Goal: Task Accomplishment & Management: Use online tool/utility

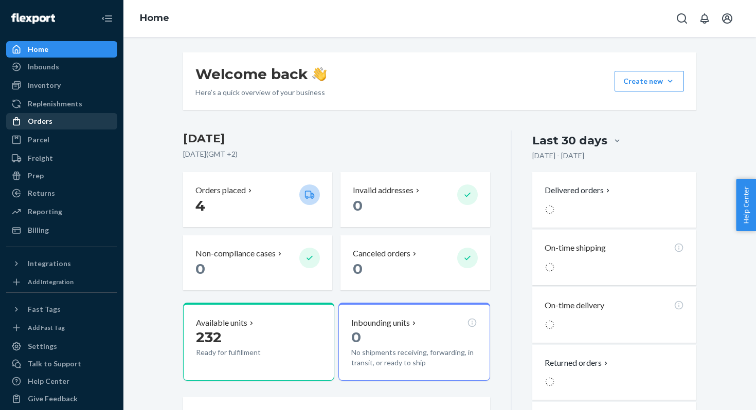
click at [44, 128] on div "Orders" at bounding box center [61, 121] width 109 height 14
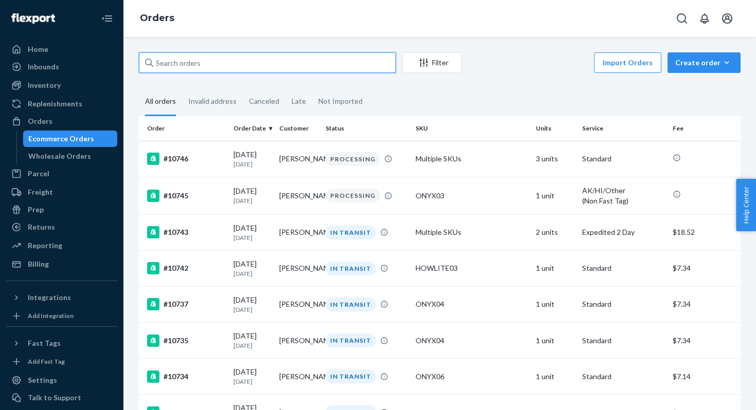
click at [258, 69] on input "text" at bounding box center [267, 62] width 257 height 21
paste input "10725"
type input "10725"
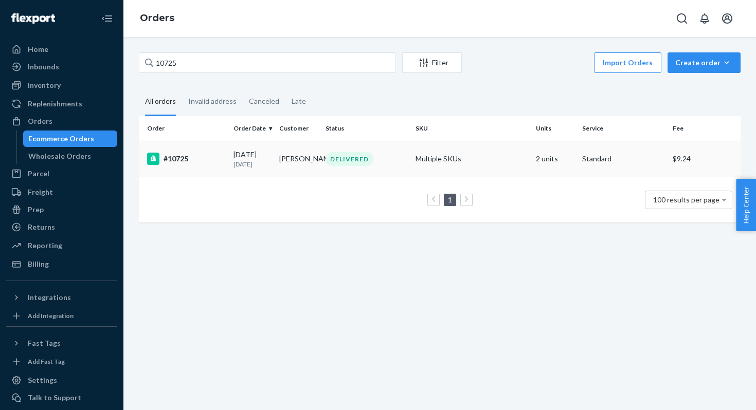
click at [201, 162] on div "#10725" at bounding box center [186, 159] width 78 height 12
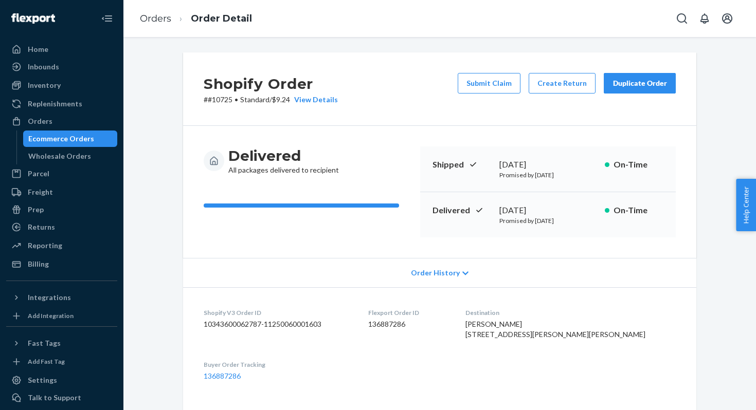
click at [639, 85] on div "Duplicate Order" at bounding box center [639, 83] width 54 height 10
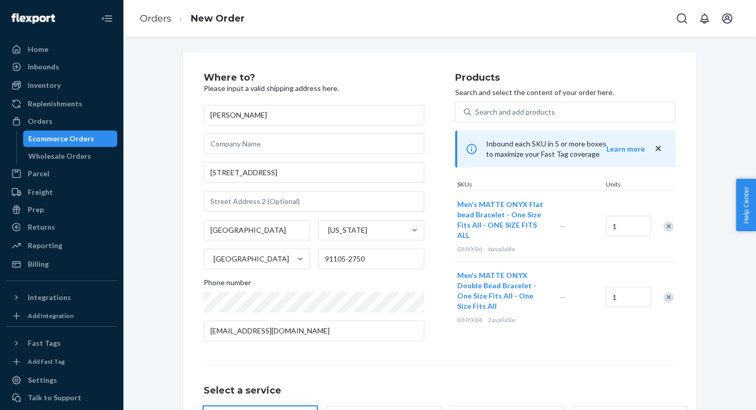
click at [669, 293] on div "Remove Item" at bounding box center [668, 298] width 10 height 10
click at [656, 314] on div "Products Search and select the content of your order here. Search and add produ…" at bounding box center [565, 211] width 221 height 277
click at [658, 146] on icon "close" at bounding box center [658, 148] width 10 height 10
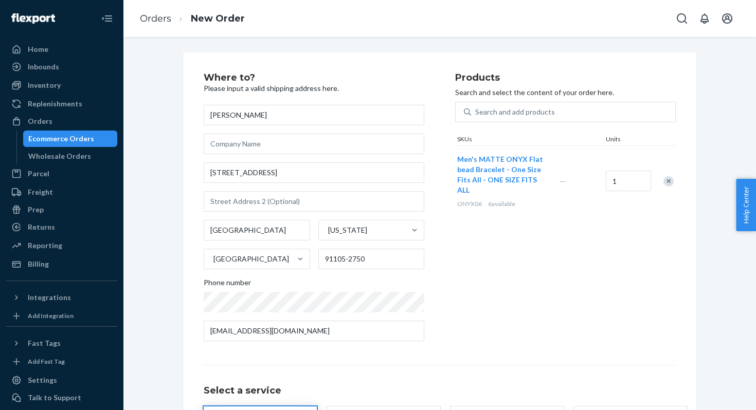
click at [697, 135] on div "Where to? Please input a valid shipping address here. [PERSON_NAME] [STREET_ADD…" at bounding box center [439, 285] width 529 height 467
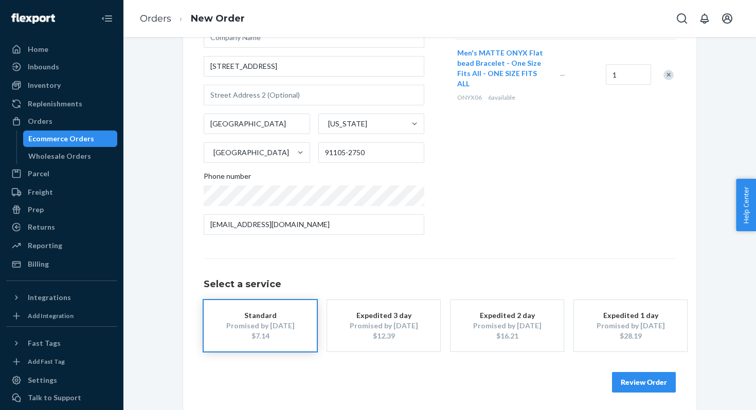
scroll to position [109, 0]
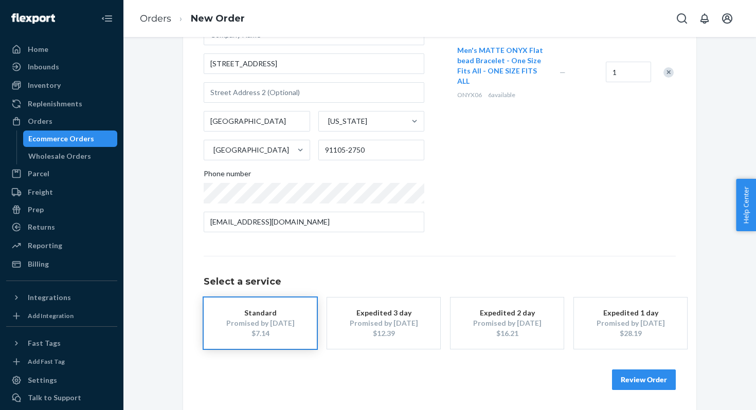
click at [638, 378] on button "Review Order" at bounding box center [644, 380] width 64 height 21
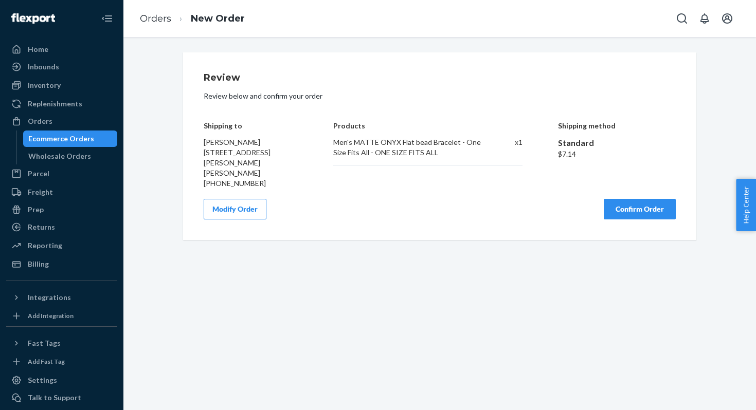
scroll to position [0, 0]
click at [630, 199] on button "Confirm Order" at bounding box center [640, 209] width 72 height 21
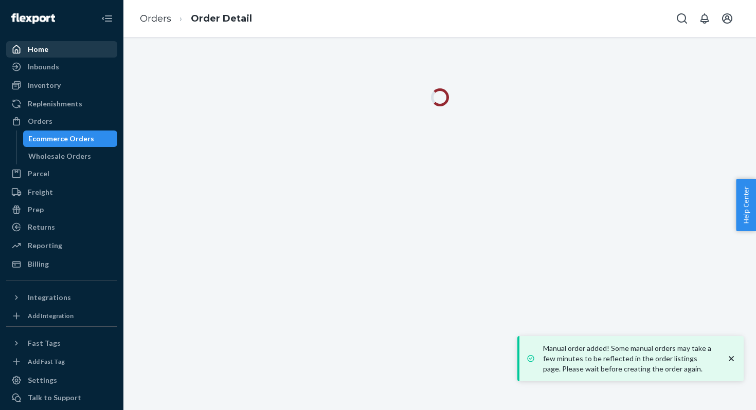
click at [47, 53] on div "Home" at bounding box center [38, 49] width 21 height 10
